Goal: Information Seeking & Learning: Learn about a topic

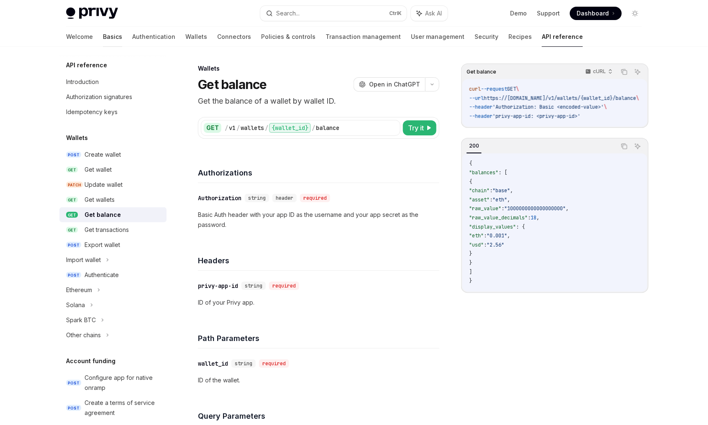
click at [103, 33] on link "Basics" at bounding box center [112, 37] width 19 height 20
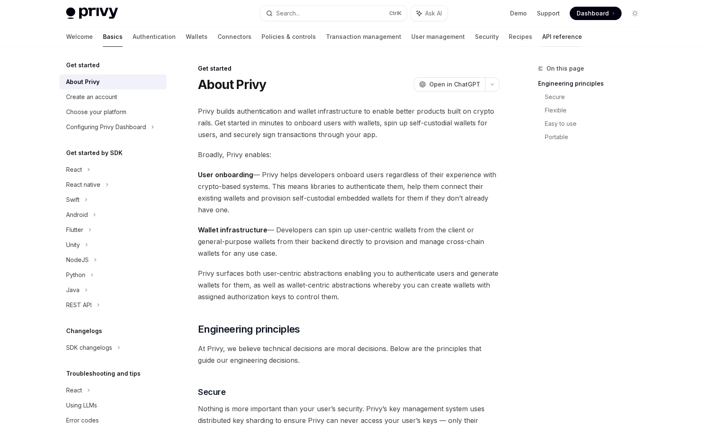
drag, startPoint x: 512, startPoint y: 38, endPoint x: 502, endPoint y: 45, distance: 12.3
click at [542, 38] on link "API reference" at bounding box center [562, 37] width 40 height 20
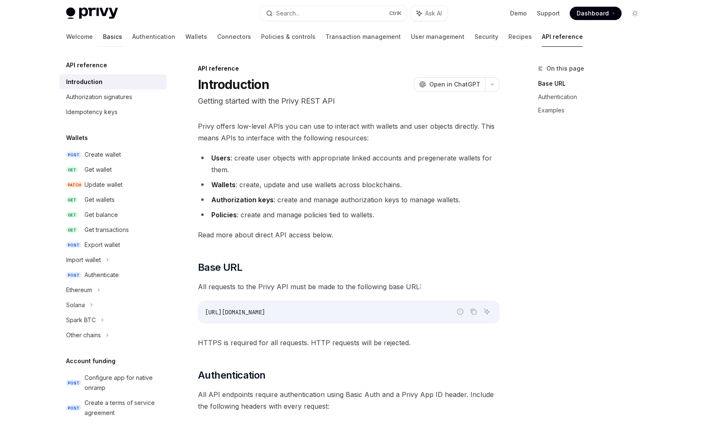
click at [103, 35] on link "Basics" at bounding box center [112, 37] width 19 height 20
type textarea "*"
